Goal: Check status: Check status

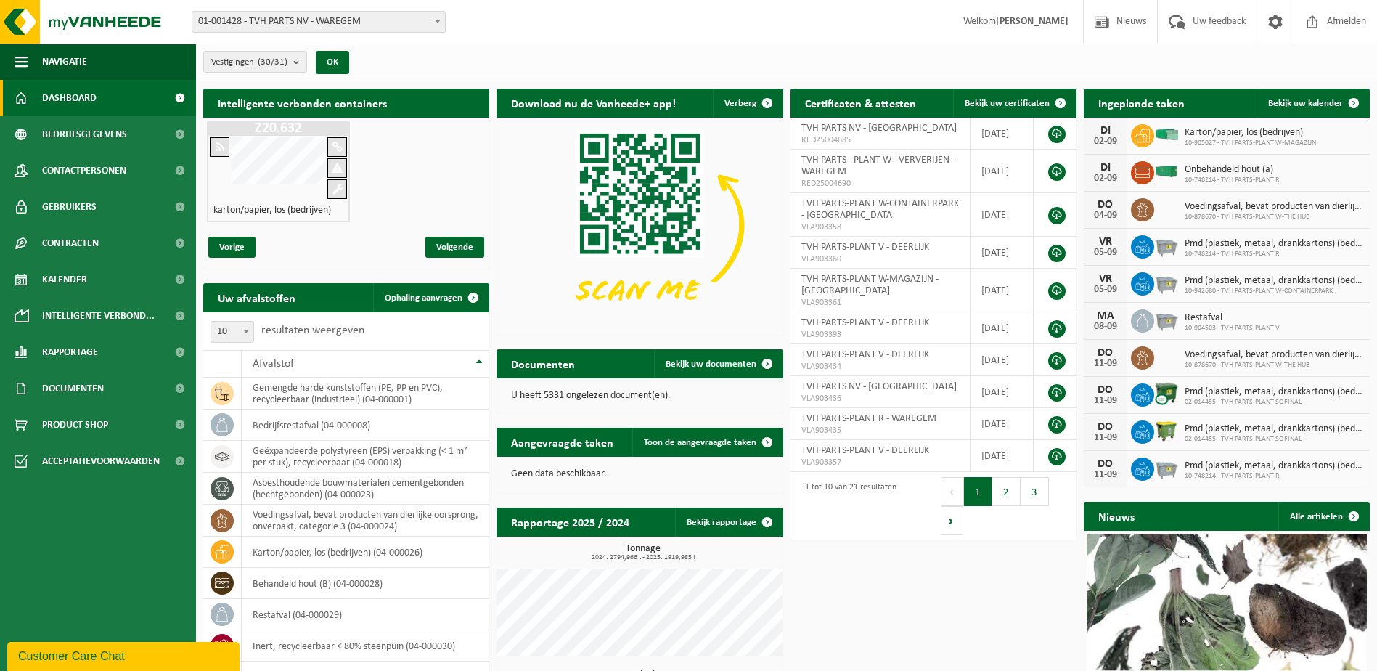
click at [875, 574] on div "Intelligente verbonden containers Z20.632 karton/papier, los (bedrijven) Vorige…" at bounding box center [787, 438] width 1174 height 715
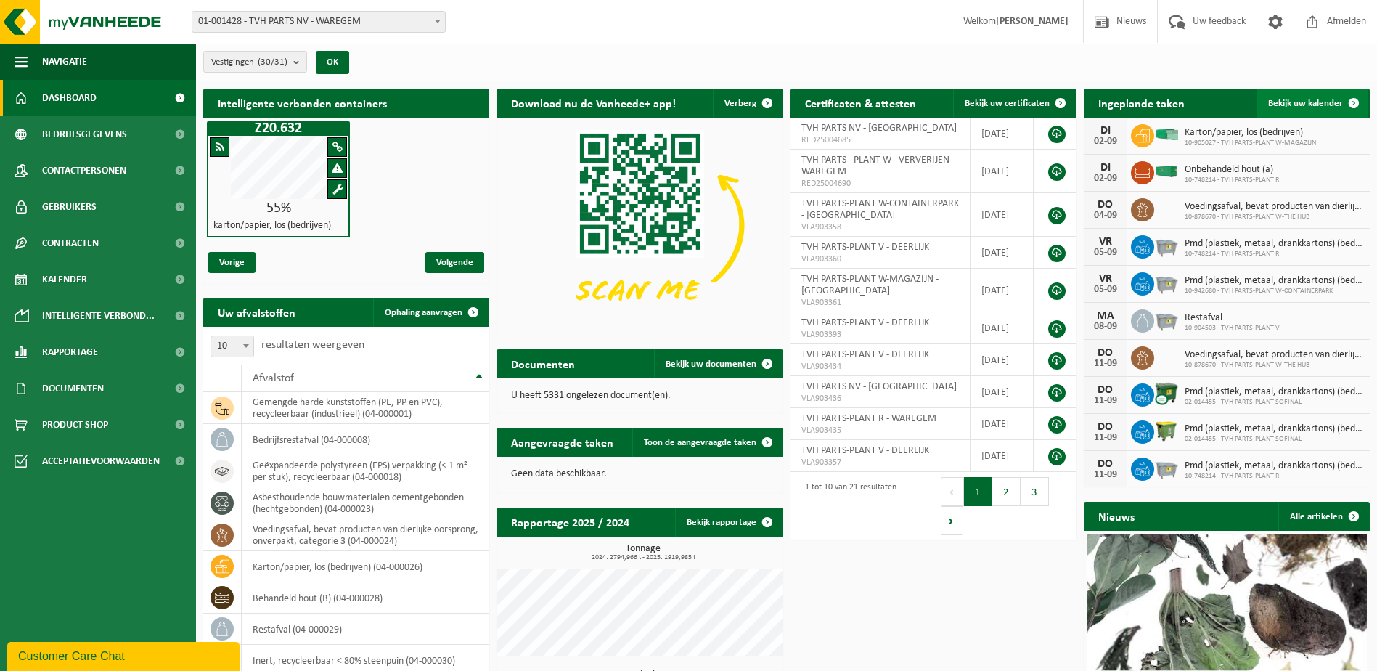
click at [1352, 99] on span at bounding box center [1353, 103] width 29 height 29
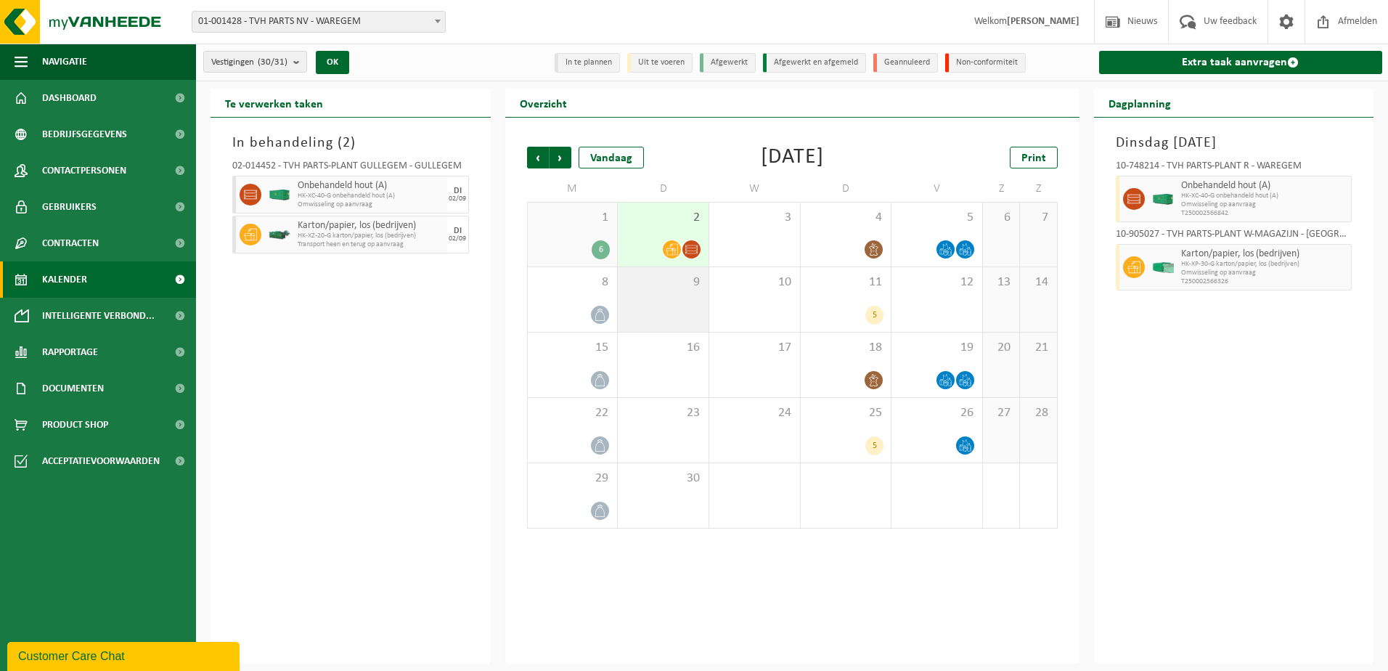
click at [658, 306] on div "9" at bounding box center [663, 299] width 91 height 65
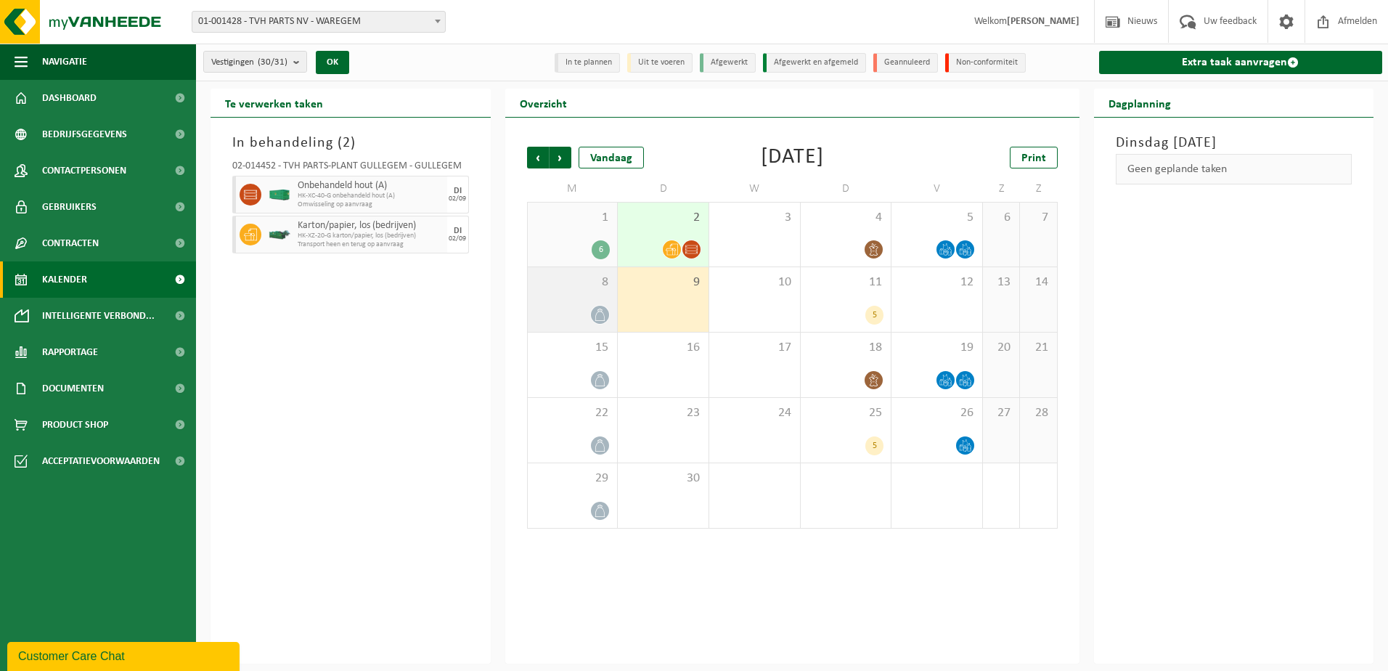
click at [576, 305] on div at bounding box center [572, 315] width 75 height 20
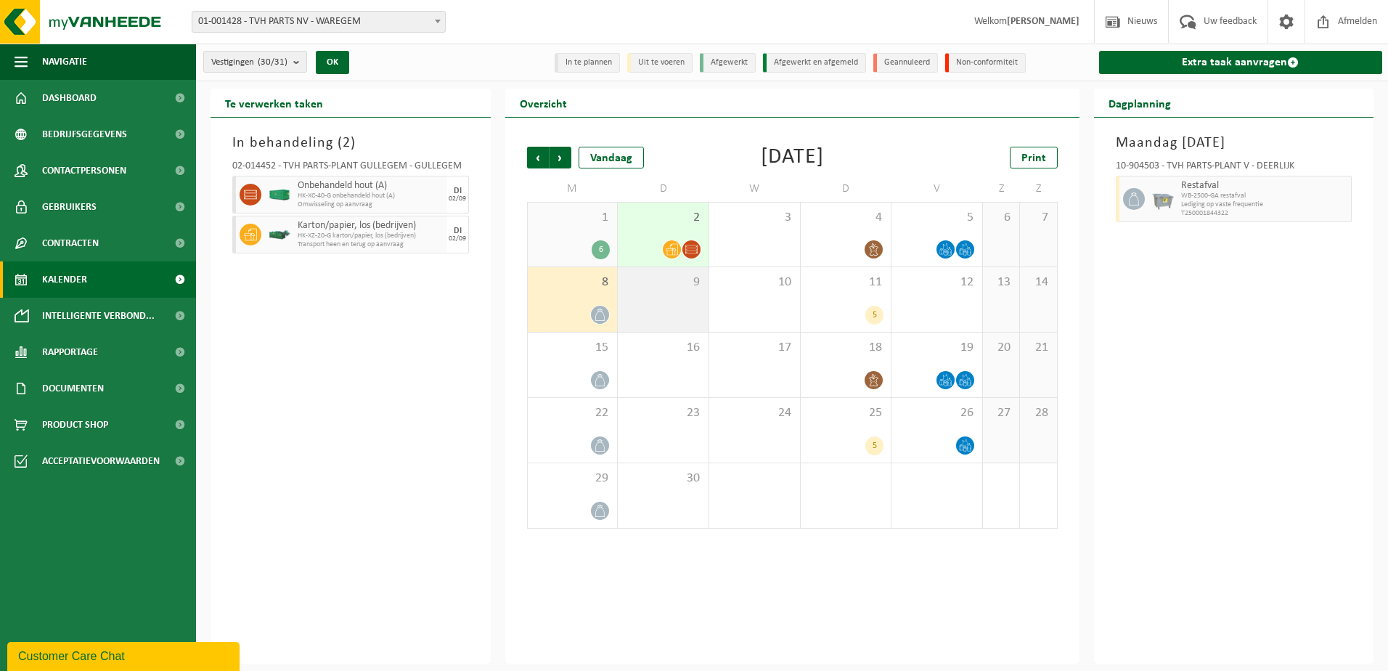
click at [682, 304] on div "9" at bounding box center [663, 299] width 91 height 65
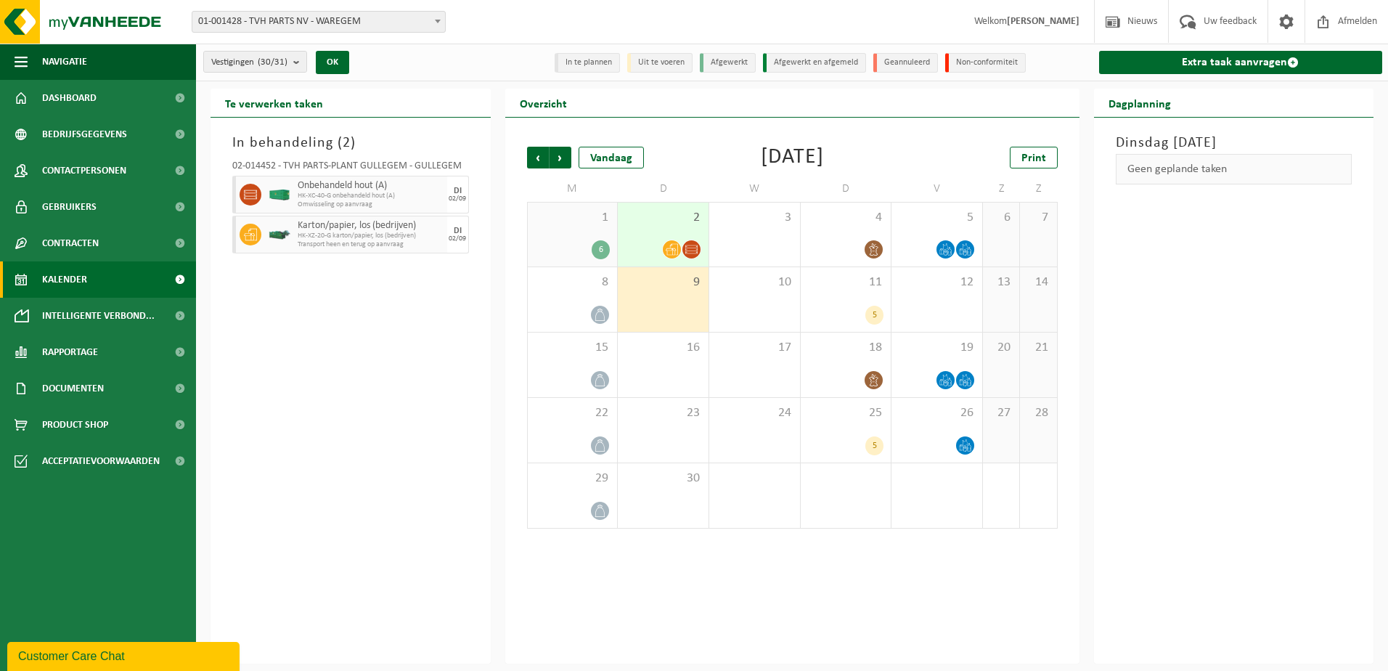
click at [654, 228] on div "2" at bounding box center [663, 235] width 91 height 64
